Goal: Information Seeking & Learning: Learn about a topic

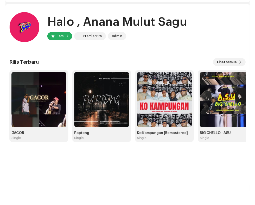
scroll to position [15, 0]
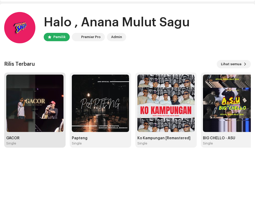
click at [16, 111] on img at bounding box center [34, 102] width 57 height 57
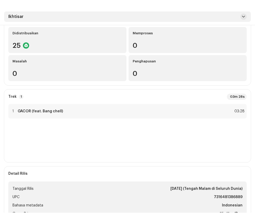
scroll to position [69, 0]
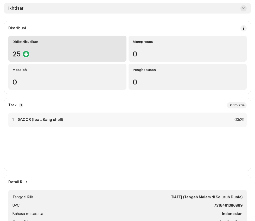
click at [92, 55] on div "25" at bounding box center [67, 54] width 110 height 7
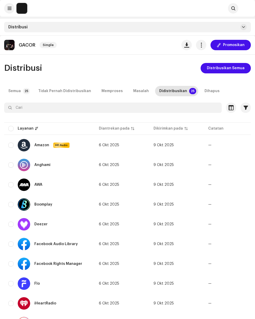
click at [6, 42] on img at bounding box center [9, 45] width 10 height 10
click at [145, 45] on div "GACOR Single Promosikan" at bounding box center [127, 45] width 247 height 10
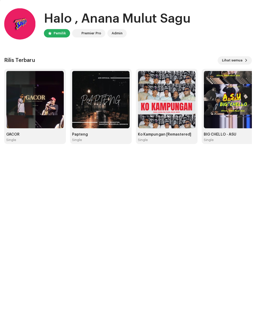
scroll to position [18, 0]
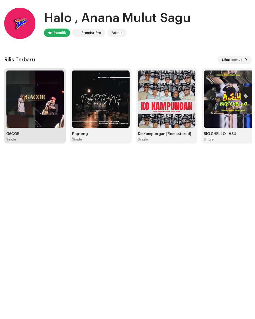
click at [42, 103] on img at bounding box center [34, 99] width 57 height 57
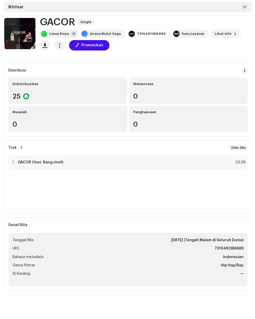
scroll to position [35, 0]
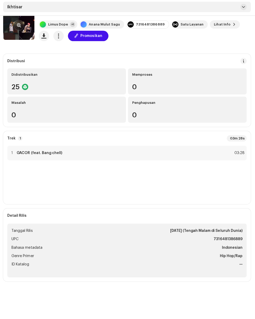
click at [14, 37] on img at bounding box center [19, 25] width 31 height 31
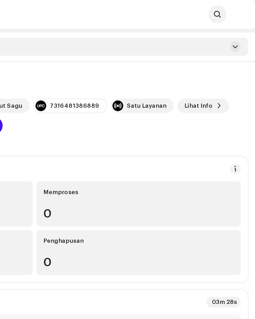
scroll to position [0, 0]
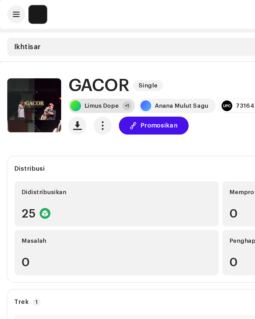
click at [58, 60] on div "Limus Dope" at bounding box center [59, 61] width 20 height 4
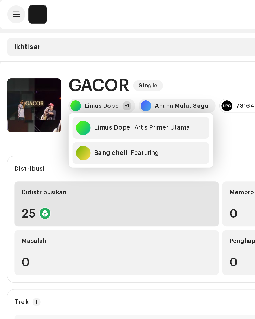
click at [75, 112] on div "Didistribusikan" at bounding box center [67, 111] width 110 height 4
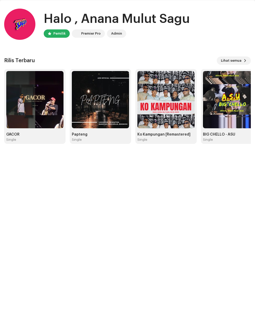
scroll to position [18, 0]
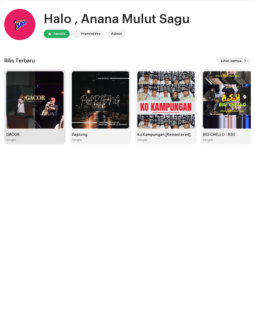
click at [18, 110] on img at bounding box center [34, 99] width 57 height 57
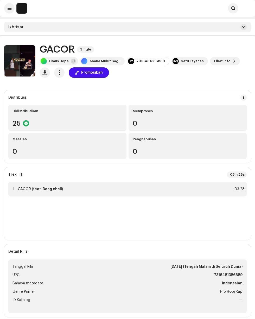
click at [141, 185] on div "1 GACOR (feat. Bang chell) 03:28" at bounding box center [127, 189] width 238 height 15
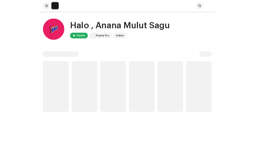
scroll to position [18, 0]
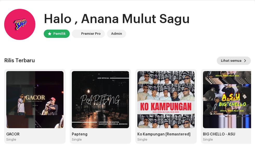
click at [240, 61] on span "Lihat semua" at bounding box center [231, 61] width 21 height 10
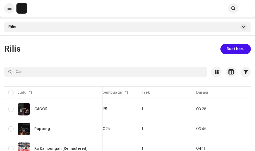
scroll to position [0, 265]
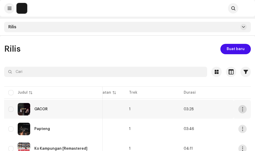
click at [244, 109] on span "button" at bounding box center [243, 109] width 4 height 4
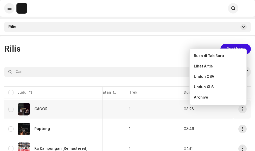
click at [94, 45] on div "Rilis Buat baru" at bounding box center [127, 49] width 247 height 10
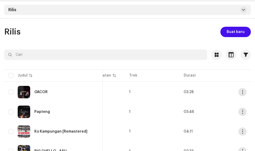
scroll to position [17, 0]
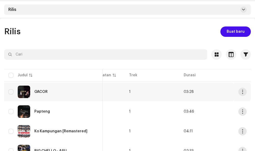
click at [38, 93] on div "GACOR" at bounding box center [40, 92] width 13 height 4
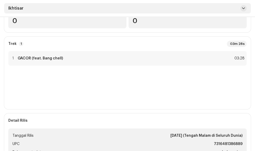
scroll to position [135, 0]
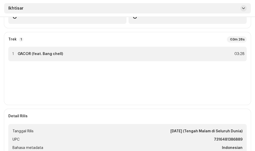
click at [233, 53] on div "03:28" at bounding box center [238, 54] width 11 height 6
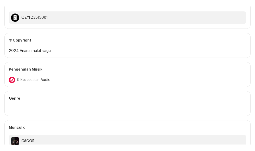
scroll to position [213, 0]
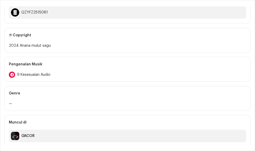
click at [34, 73] on span "9 Kesesuaian Audio" at bounding box center [33, 75] width 33 height 4
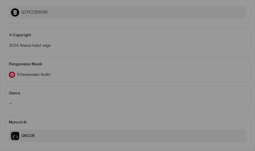
click at [234, 42] on div "Pengenalan Audio oleh Remix/Sampel 8 Lagu Kover 1 Semua hasil harus ditinjau/di…" at bounding box center [127, 75] width 255 height 151
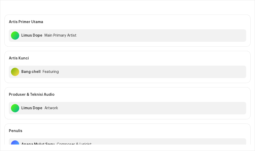
scroll to position [0, 0]
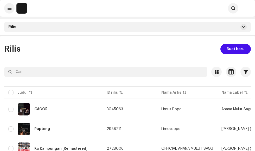
scroll to position [2, 0]
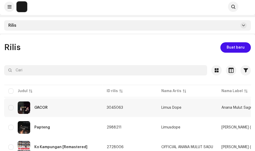
click at [26, 109] on img at bounding box center [24, 108] width 12 height 12
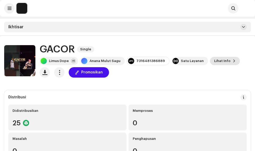
click at [233, 61] on span at bounding box center [234, 61] width 3 height 4
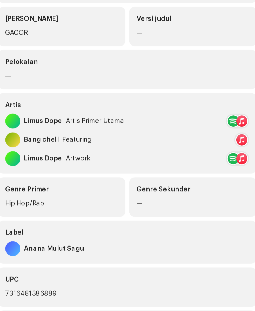
click at [100, 97] on div "GACOR" at bounding box center [91, 94] width 62 height 6
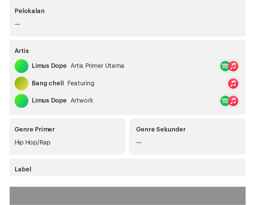
scroll to position [67, 0]
